Goal: Task Accomplishment & Management: Use online tool/utility

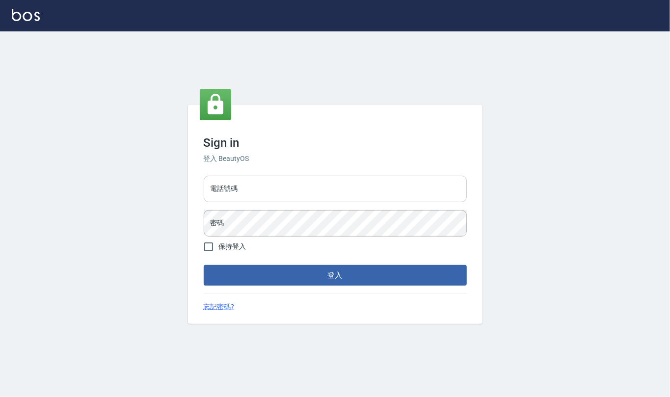
click at [266, 192] on input "電話號碼" at bounding box center [335, 189] width 263 height 27
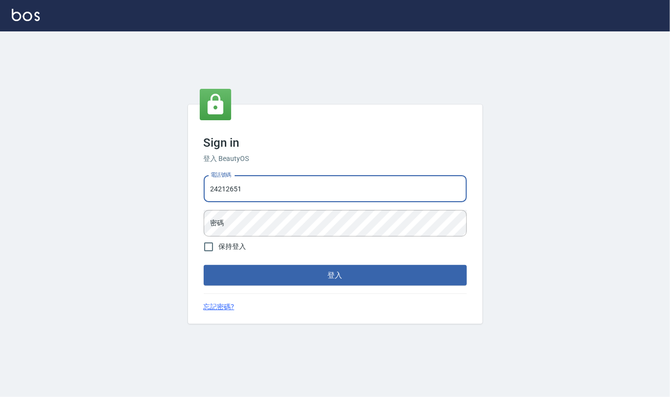
type input "24212651"
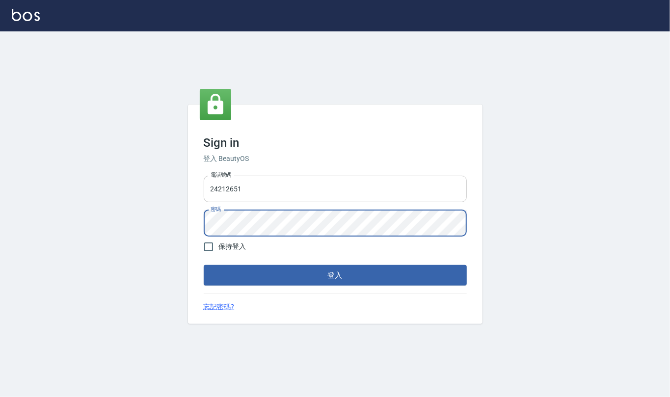
click at [204, 265] on button "登入" at bounding box center [335, 275] width 263 height 21
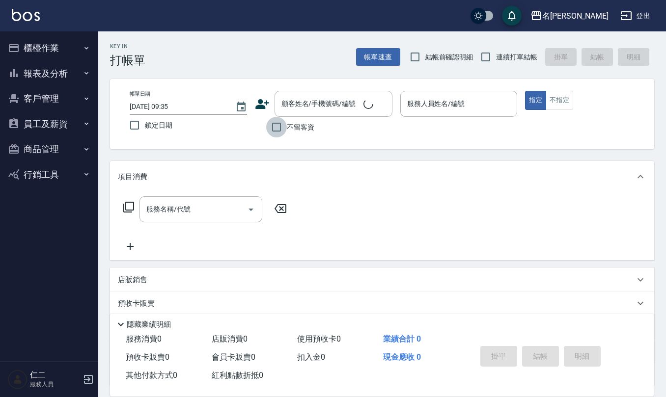
click at [278, 128] on input "不留客資" at bounding box center [276, 127] width 21 height 21
checkbox input "true"
click at [415, 57] on input "結帳前確認明細" at bounding box center [415, 57] width 21 height 21
checkbox input "true"
click at [486, 55] on input "連續打單結帳" at bounding box center [485, 57] width 21 height 21
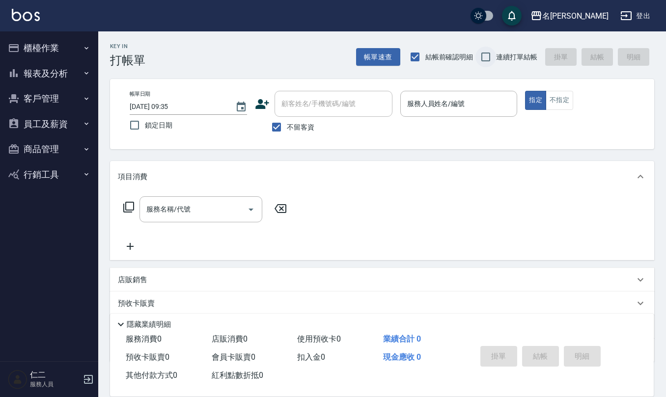
checkbox input "true"
click at [422, 100] on input "服務人員姓名/編號" at bounding box center [459, 103] width 109 height 17
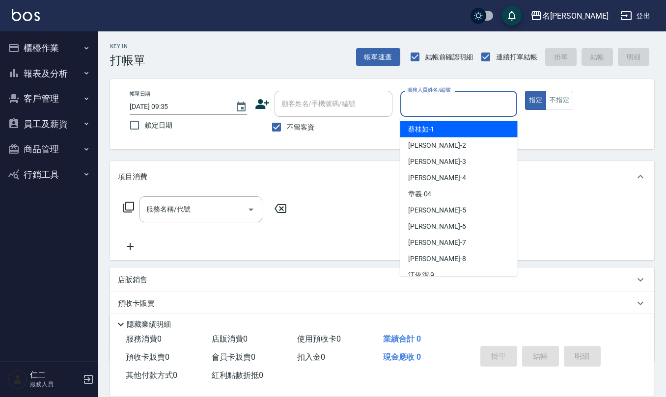
click at [422, 100] on input "服務人員姓名/編號" at bounding box center [459, 103] width 109 height 17
